Goal: Information Seeking & Learning: Check status

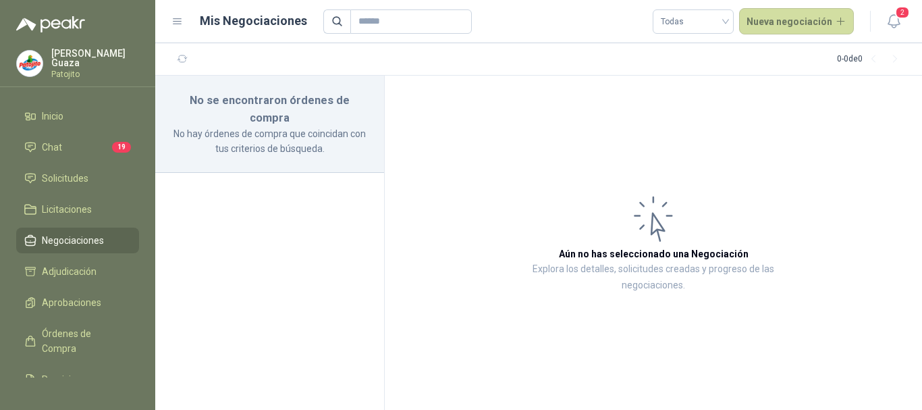
click at [89, 161] on ul "Inicio Chat 19 Solicitudes Licitaciones Negociaciones Adjudicación Aprobaciones…" at bounding box center [77, 240] width 155 height 274
click at [89, 155] on link "Chat 19" at bounding box center [77, 147] width 123 height 26
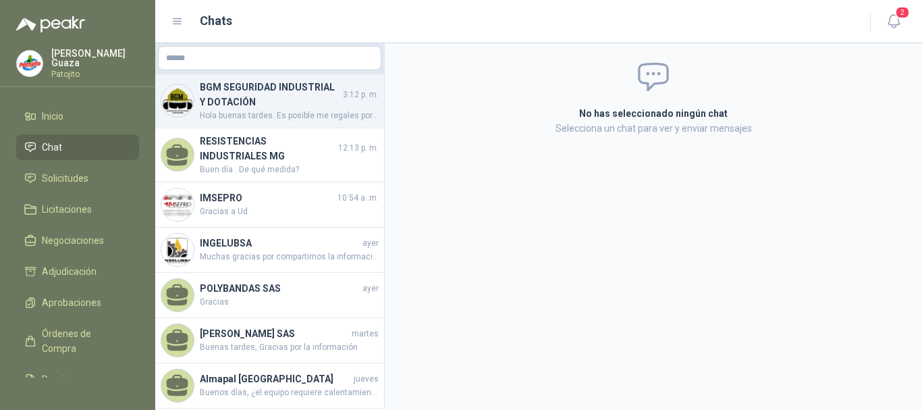
click at [249, 105] on h4 "BGM SEGURIDAD INDUSTRIAL Y DOTACIÓN" at bounding box center [270, 95] width 140 height 30
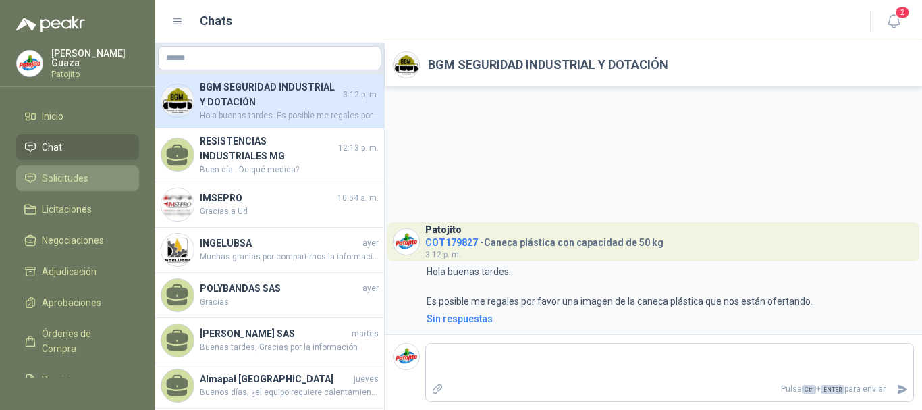
click at [86, 184] on span "Solicitudes" at bounding box center [65, 178] width 47 height 15
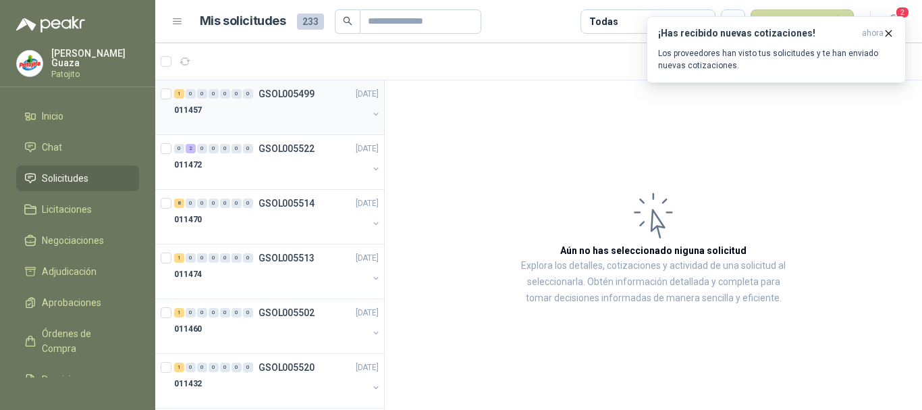
click at [288, 98] on p "GSOL005499" at bounding box center [287, 93] width 56 height 9
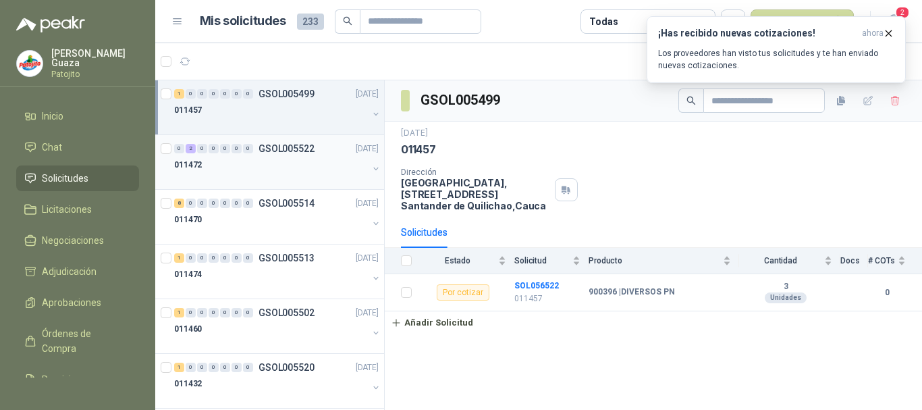
click at [313, 144] on p "GSOL005522" at bounding box center [287, 148] width 56 height 9
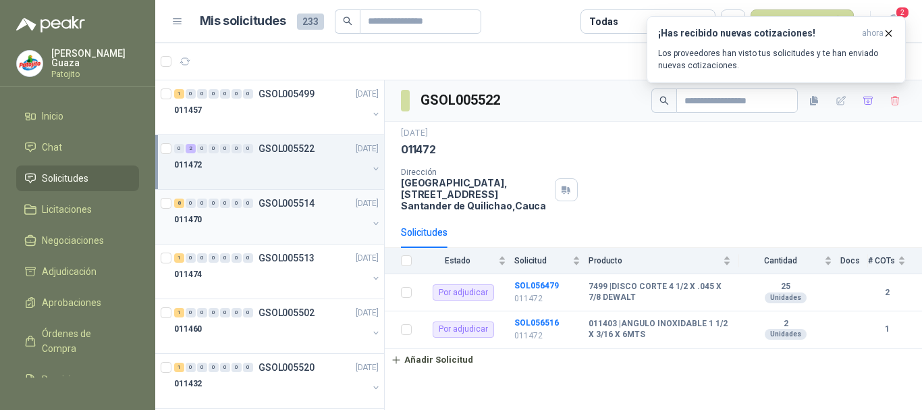
click at [297, 206] on p "GSOL005514" at bounding box center [287, 203] width 56 height 9
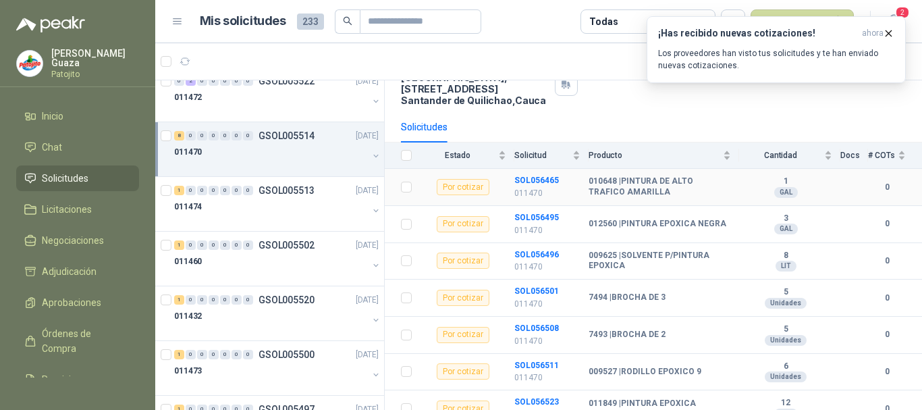
scroll to position [135, 0]
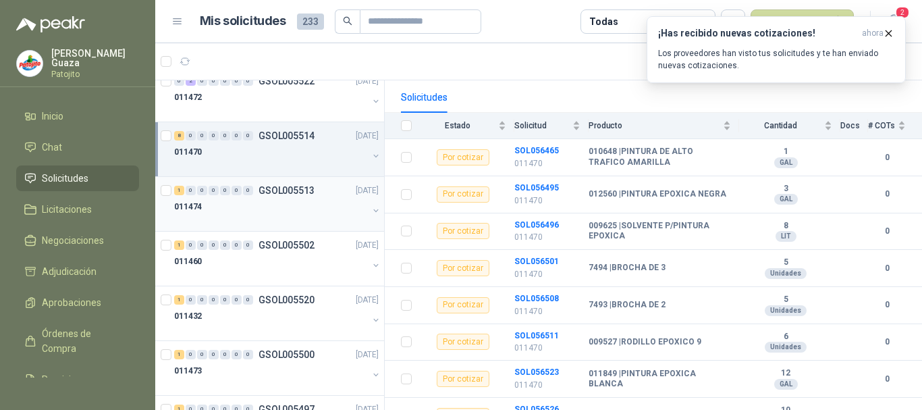
click at [283, 198] on div "1 0 0 0 0 0 0 GSOL005513 [DATE]" at bounding box center [277, 190] width 207 height 16
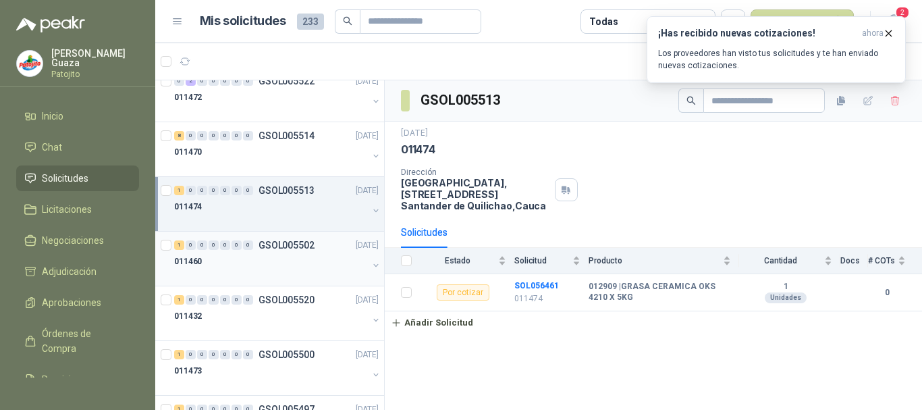
click at [288, 246] on p "GSOL005502" at bounding box center [287, 244] width 56 height 9
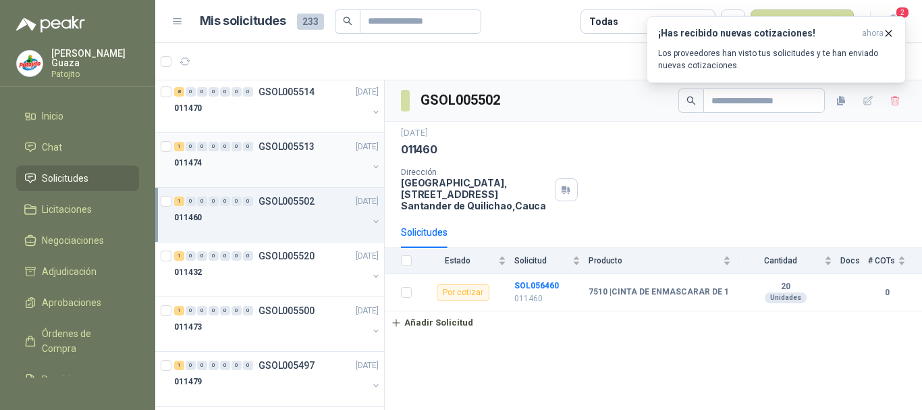
scroll to position [135, 0]
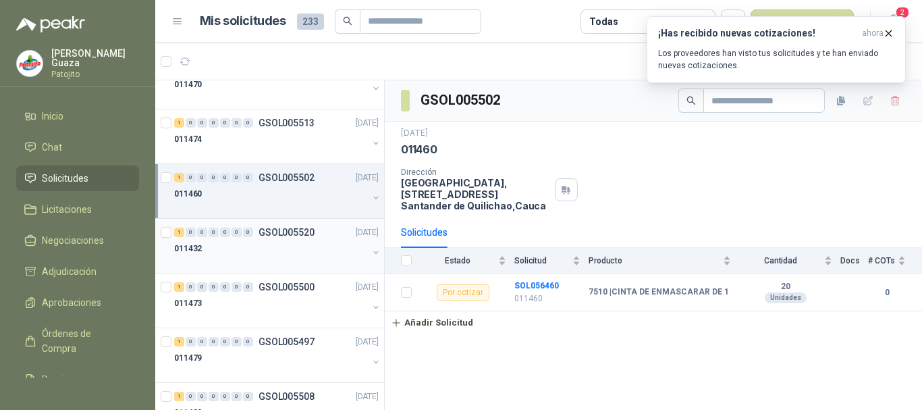
click at [289, 241] on div "011432" at bounding box center [271, 248] width 194 height 16
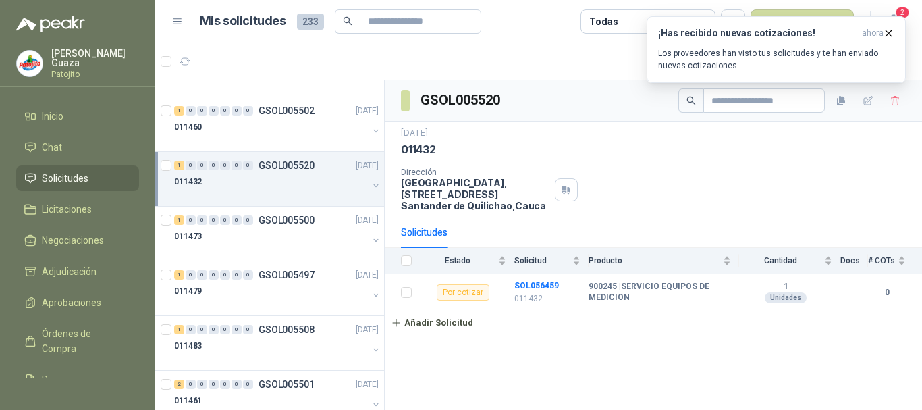
scroll to position [203, 0]
click at [288, 233] on div "011473" at bounding box center [271, 236] width 194 height 16
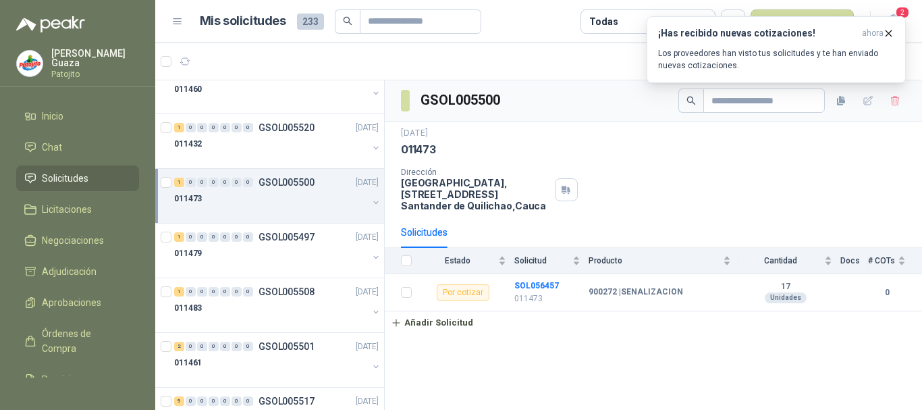
scroll to position [270, 0]
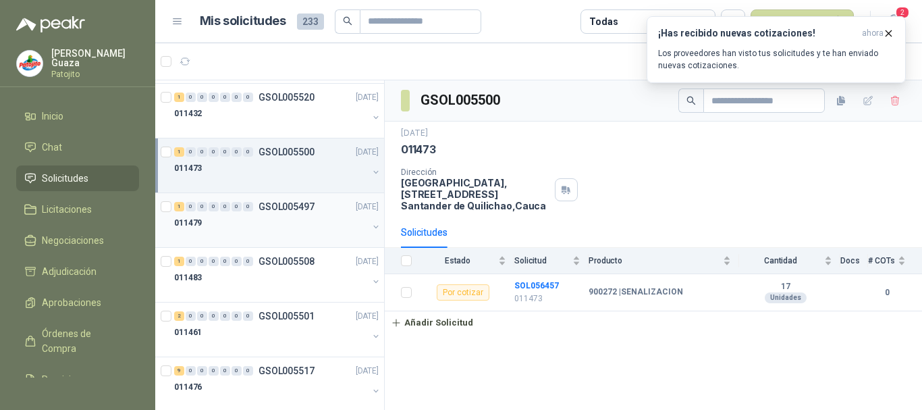
click at [288, 213] on div "1 0 0 0 0 0 0 GSOL005497 [DATE]" at bounding box center [277, 207] width 207 height 16
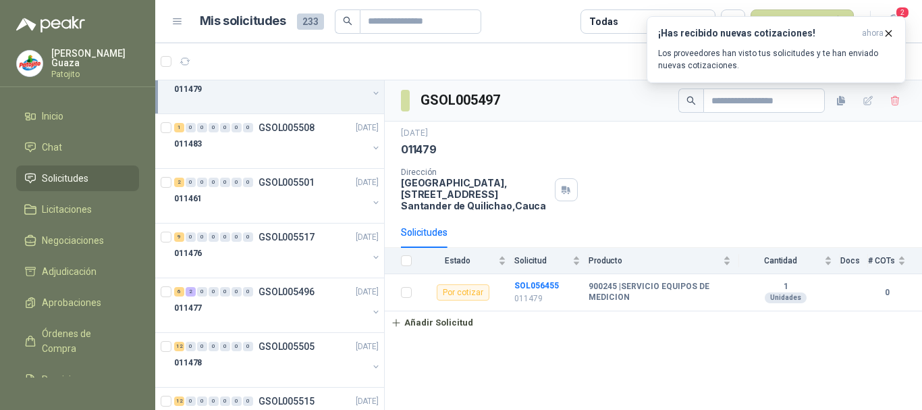
scroll to position [405, 0]
click at [298, 138] on div "011483" at bounding box center [271, 142] width 194 height 16
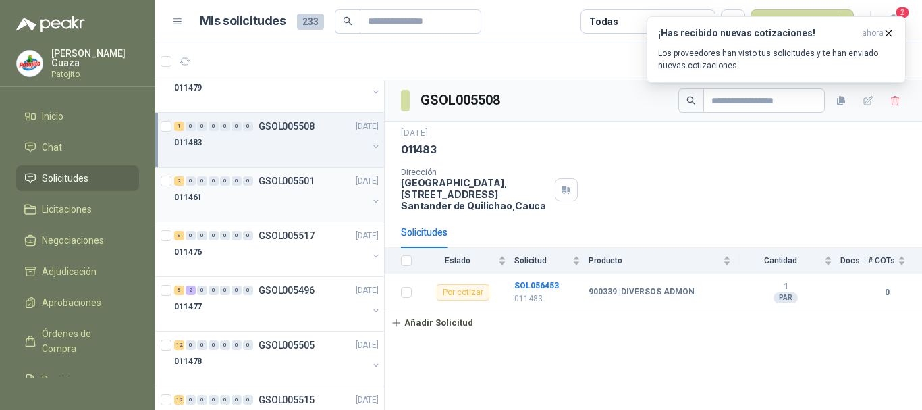
click at [296, 189] on div "011461" at bounding box center [271, 197] width 194 height 16
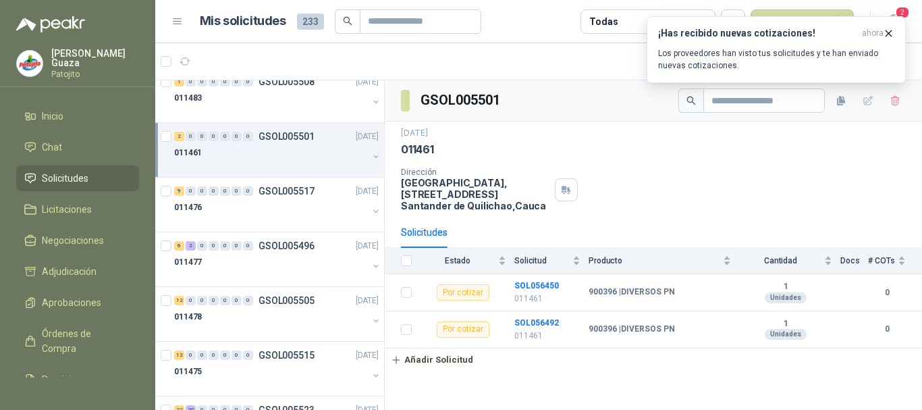
scroll to position [473, 0]
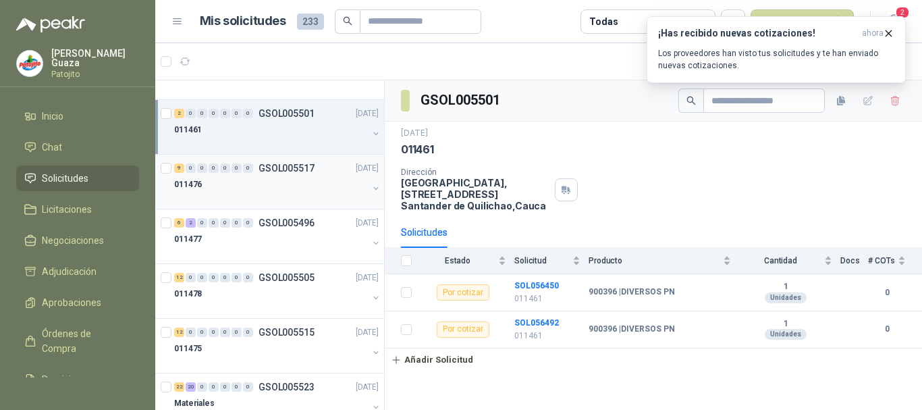
click at [298, 166] on p "GSOL005517" at bounding box center [287, 167] width 56 height 9
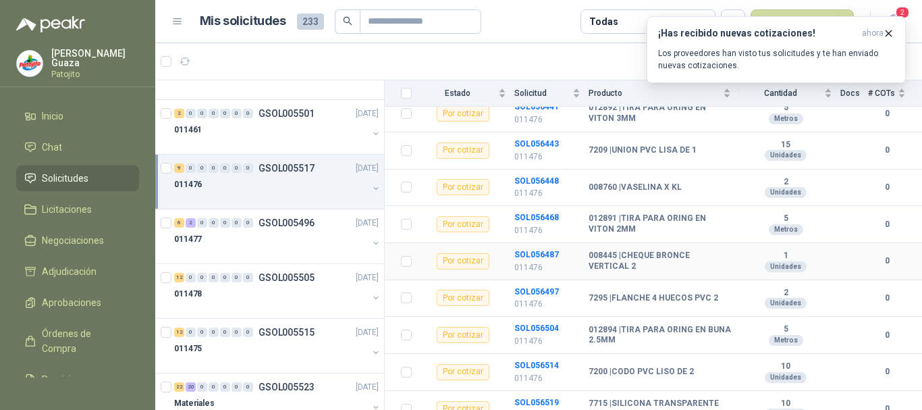
scroll to position [215, 0]
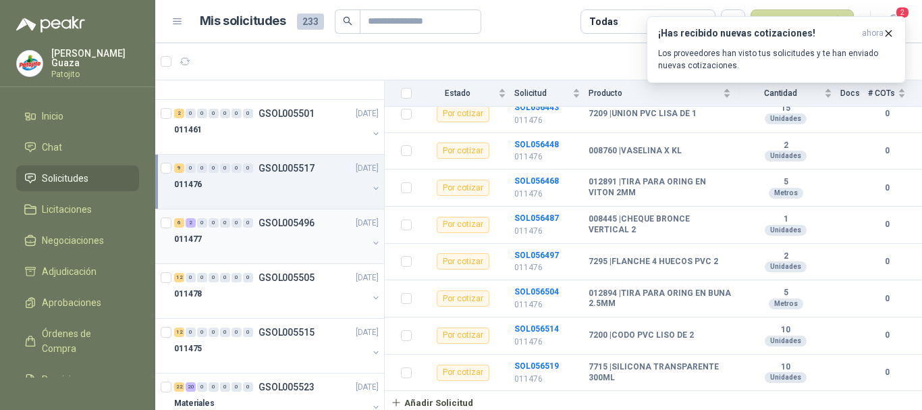
click at [264, 256] on div at bounding box center [271, 252] width 194 height 11
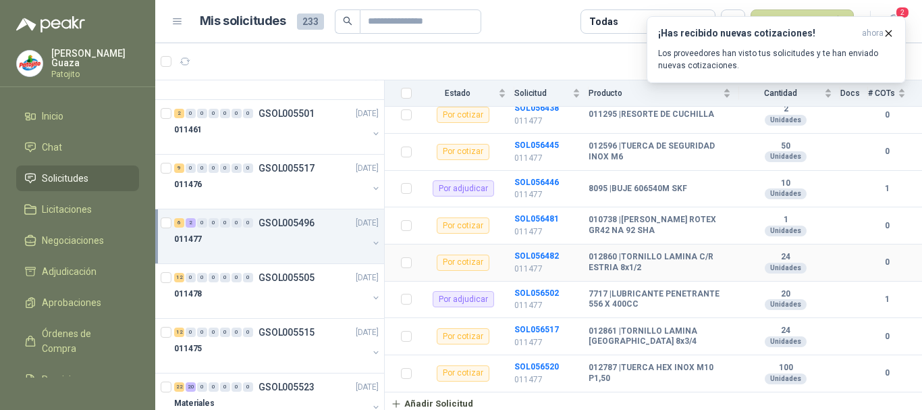
scroll to position [178, 0]
click at [299, 273] on p "GSOL005505" at bounding box center [287, 277] width 56 height 9
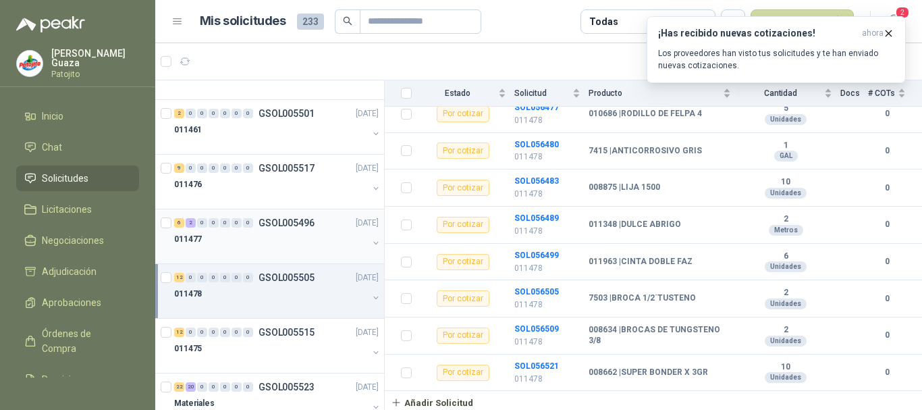
scroll to position [540, 0]
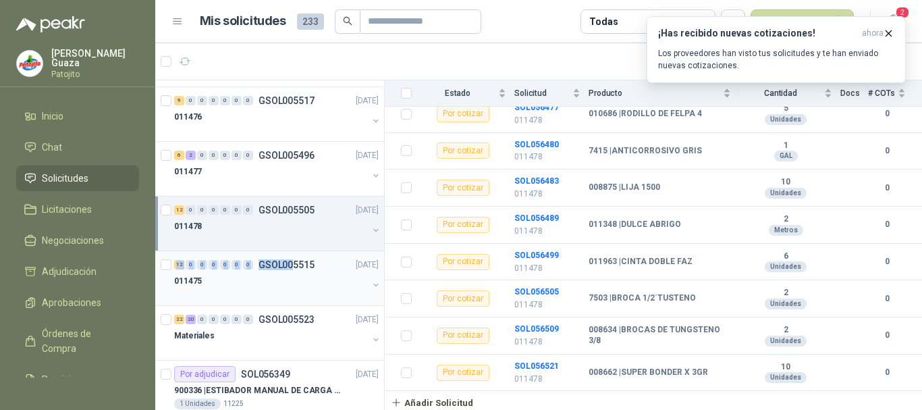
click at [294, 253] on div "1 0 0 0 0 0 0 GSOL005499 [DATE] 011457 0 2 0 0 0 0 0 GSOL005522 [DATE] 011472 8…" at bounding box center [270, 247] width 230 height 334
click at [288, 282] on div "011475" at bounding box center [271, 281] width 194 height 16
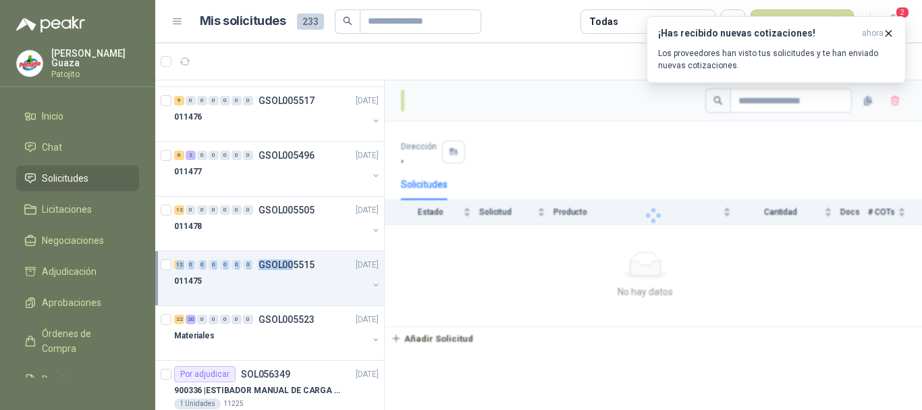
click at [301, 266] on p "GSOL005515" at bounding box center [287, 264] width 56 height 9
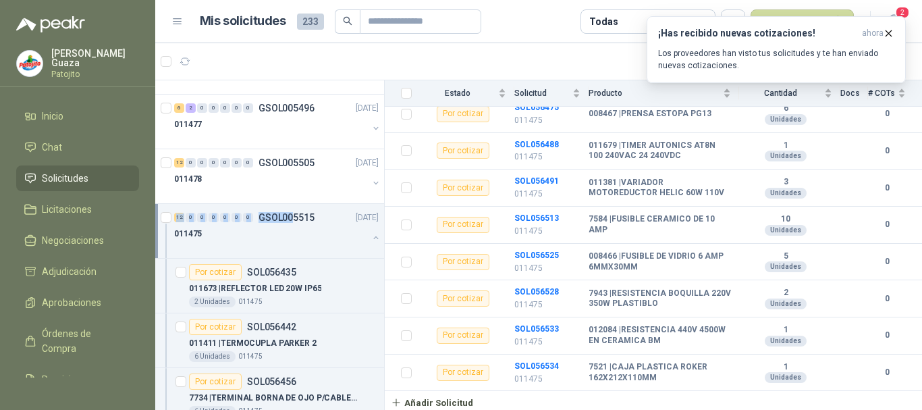
scroll to position [608, 0]
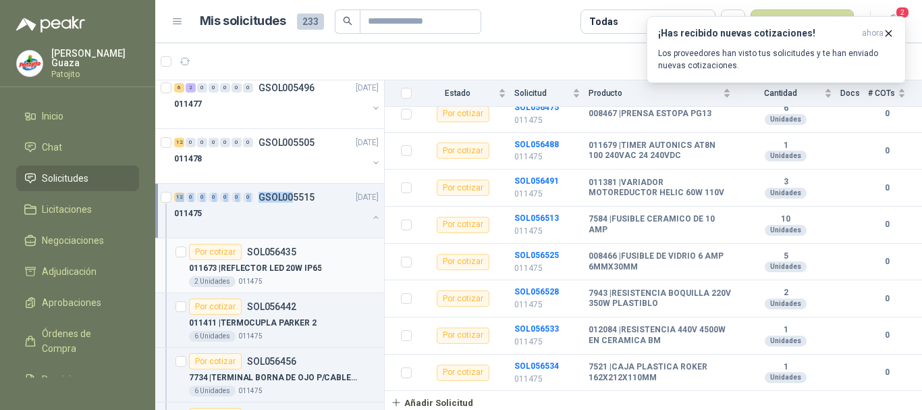
click at [315, 261] on div "011673 | REFLECTOR LED 20W IP65" at bounding box center [284, 268] width 190 height 16
